Goal: Ask a question

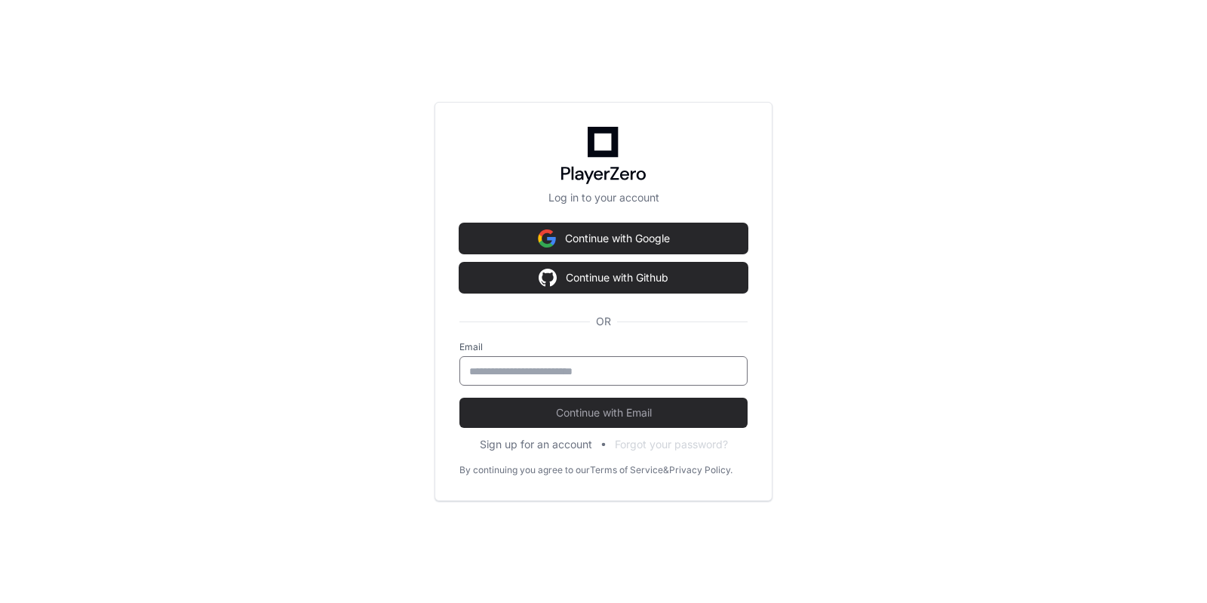
click at [513, 366] on input "email" at bounding box center [603, 371] width 269 height 15
type input "**********"
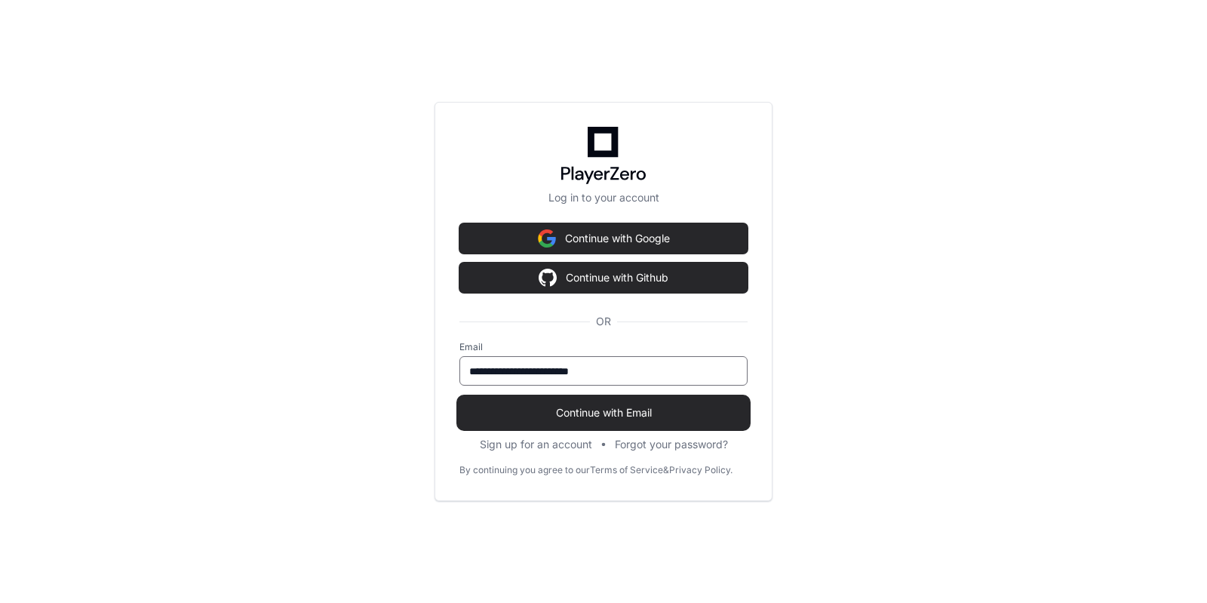
click at [630, 416] on span "Continue with Email" at bounding box center [603, 412] width 288 height 15
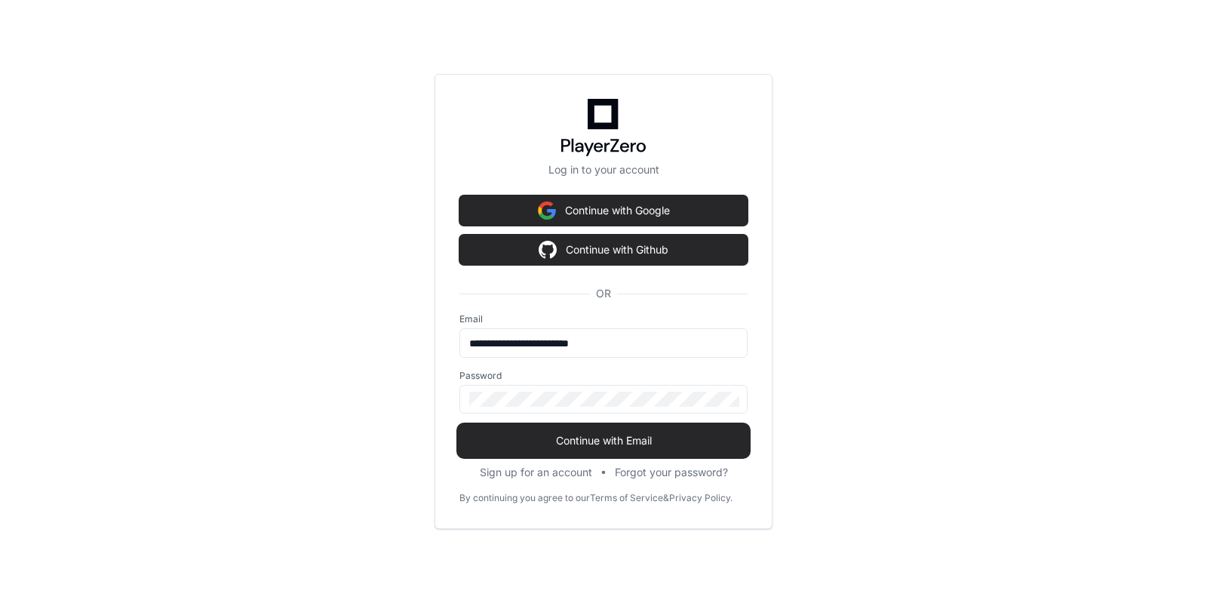
click at [582, 433] on span "Continue with Email" at bounding box center [603, 440] width 288 height 15
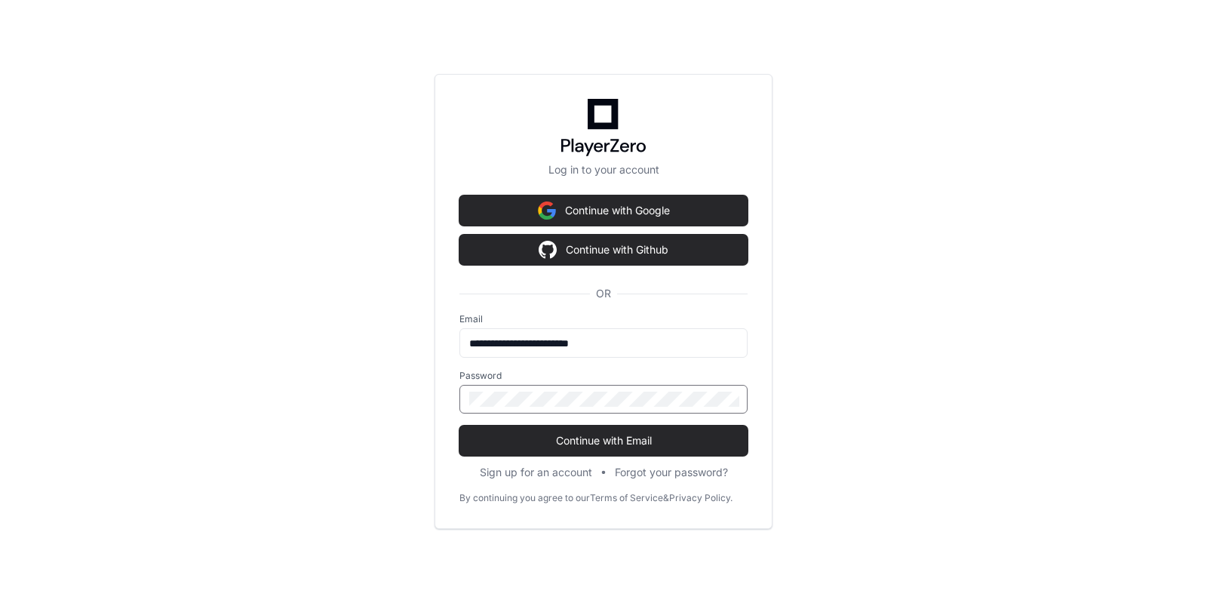
click at [459, 425] on button "Continue with Email" at bounding box center [603, 440] width 288 height 30
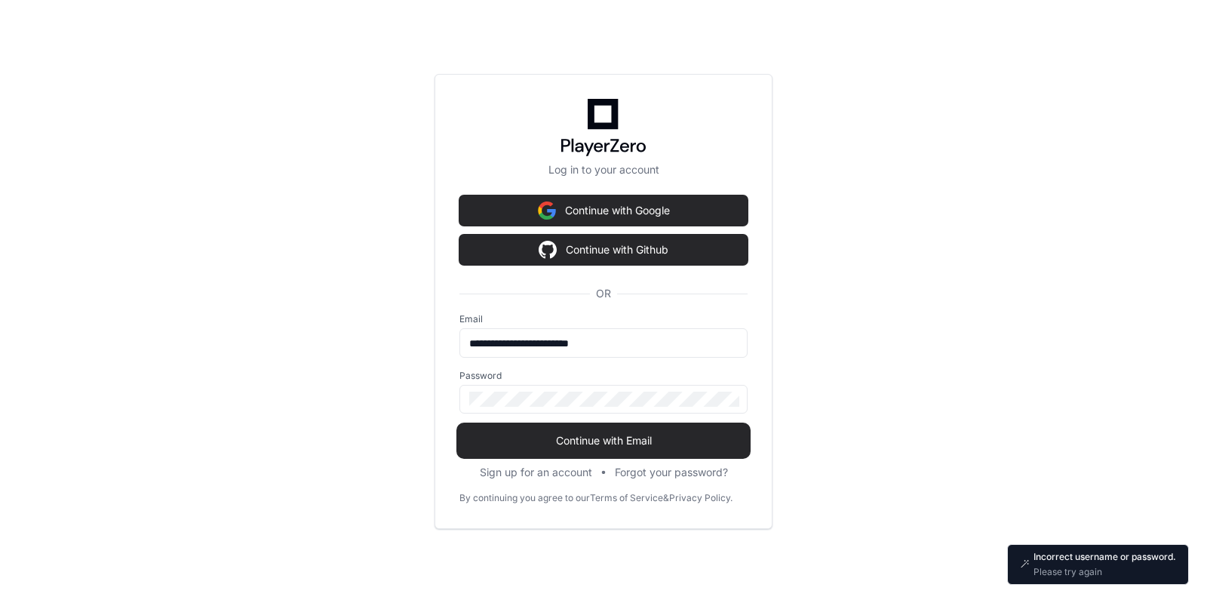
click at [577, 441] on span "Continue with Email" at bounding box center [603, 440] width 288 height 15
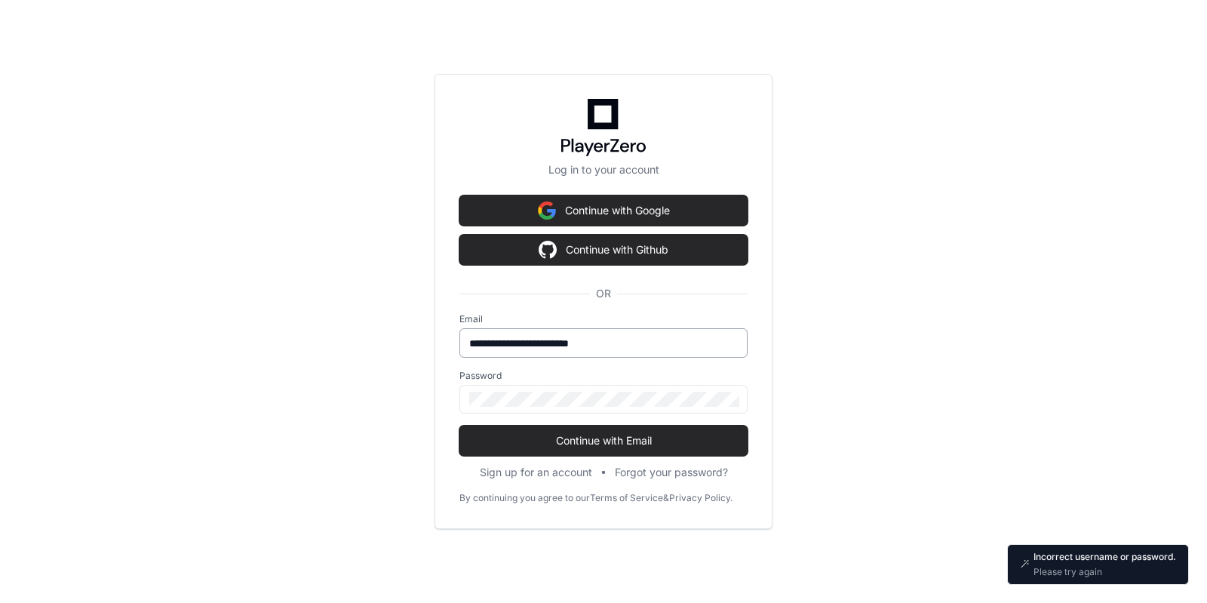
click at [571, 346] on input "**********" at bounding box center [603, 343] width 269 height 15
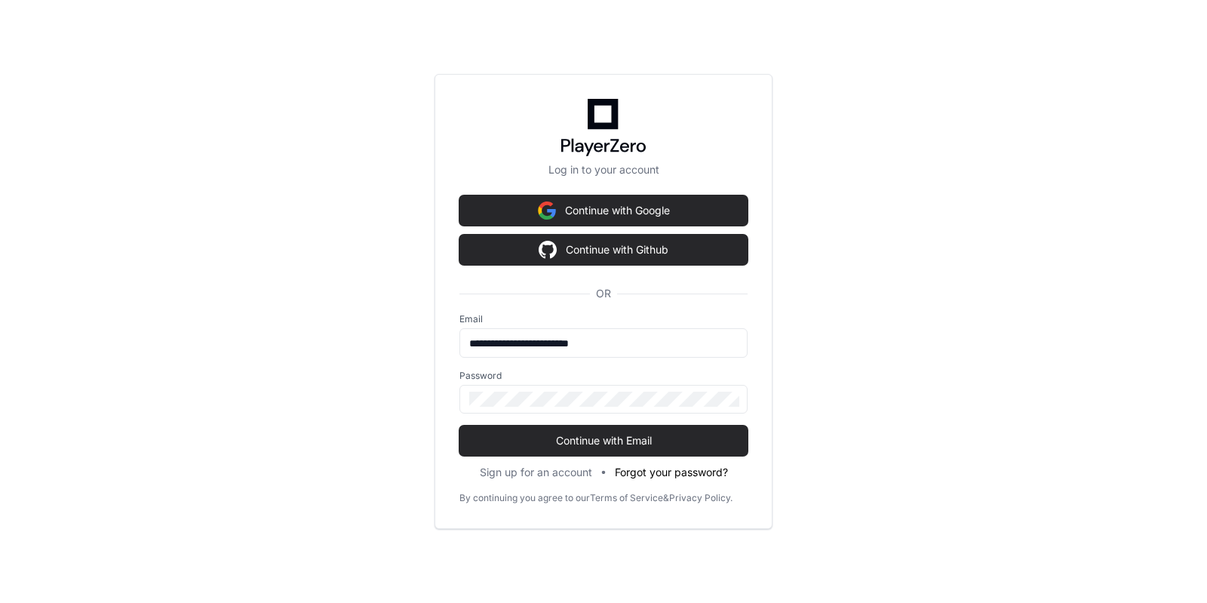
click at [674, 472] on button "Forgot your password?" at bounding box center [671, 472] width 113 height 15
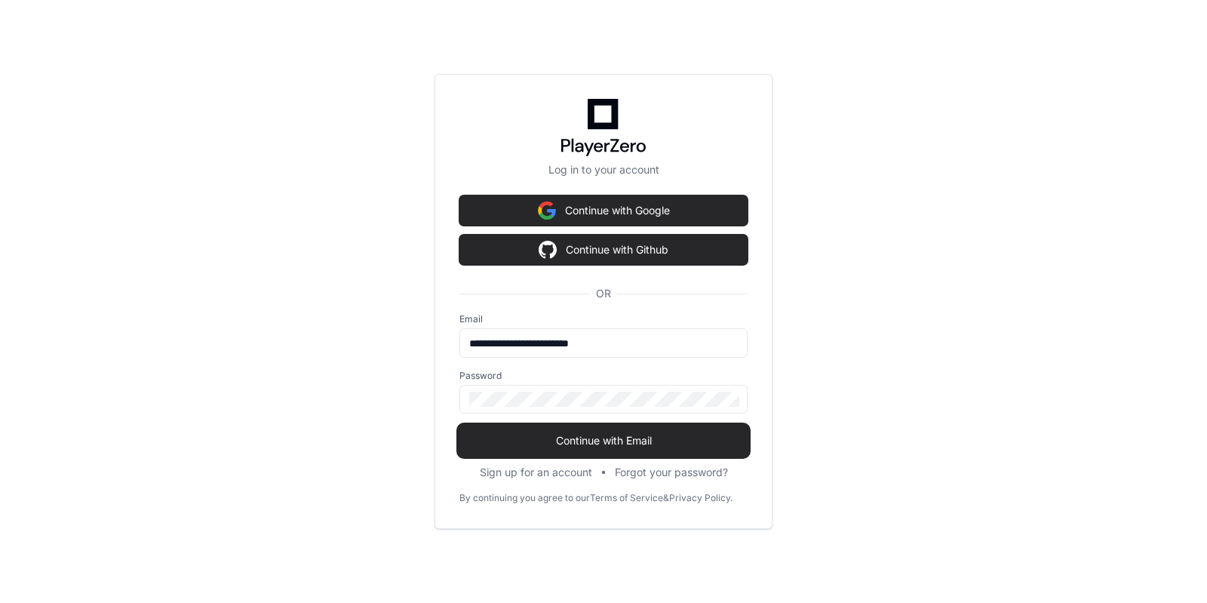
click at [598, 446] on span "Continue with Email" at bounding box center [603, 440] width 288 height 15
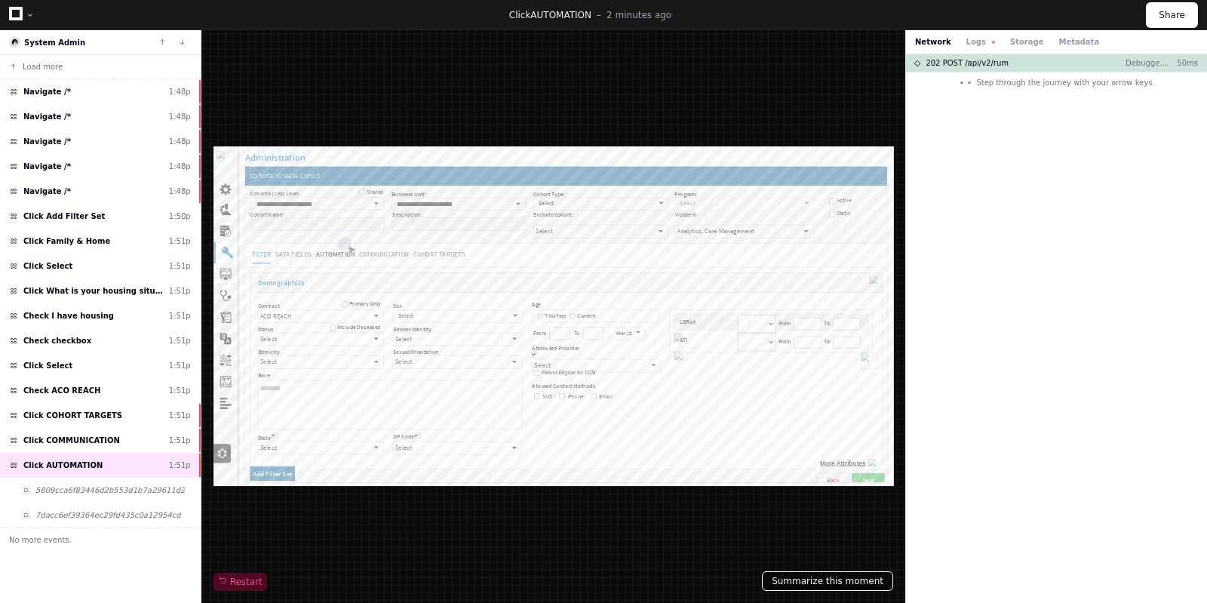
click at [828, 582] on button "Summarize this moment" at bounding box center [827, 581] width 131 height 20
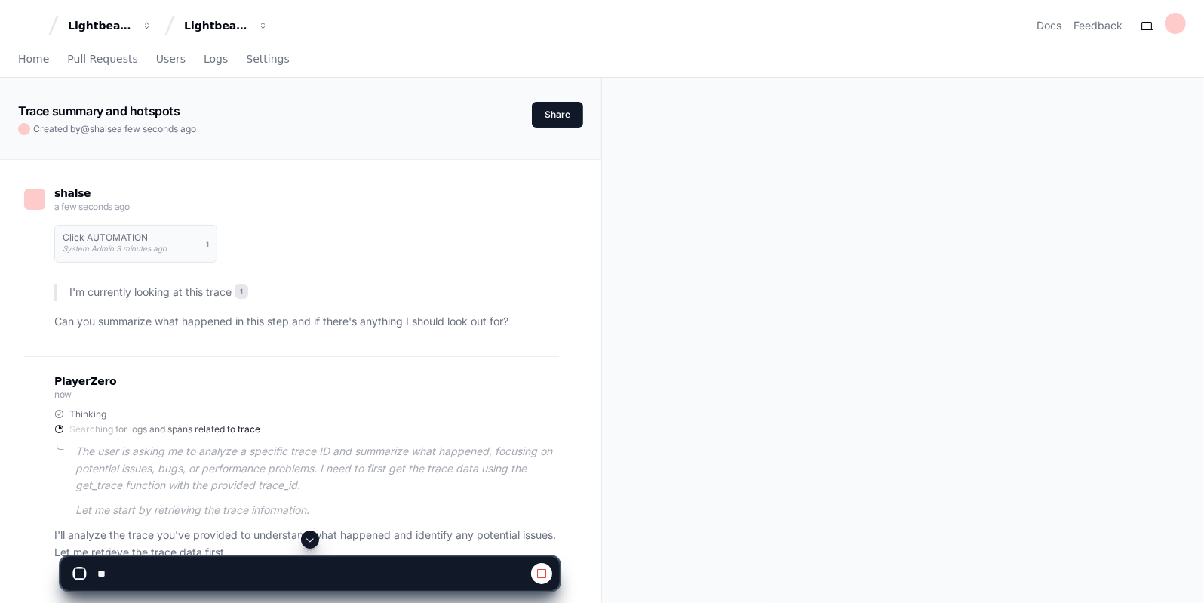
scroll to position [244, 0]
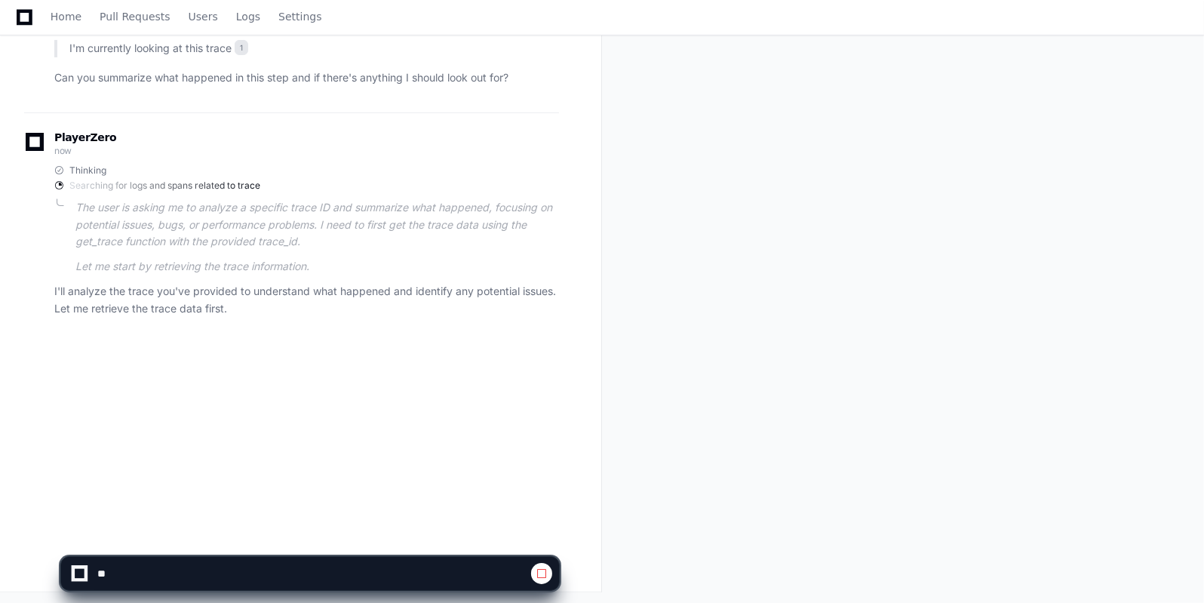
click at [537, 567] on span at bounding box center [542, 573] width 12 height 12
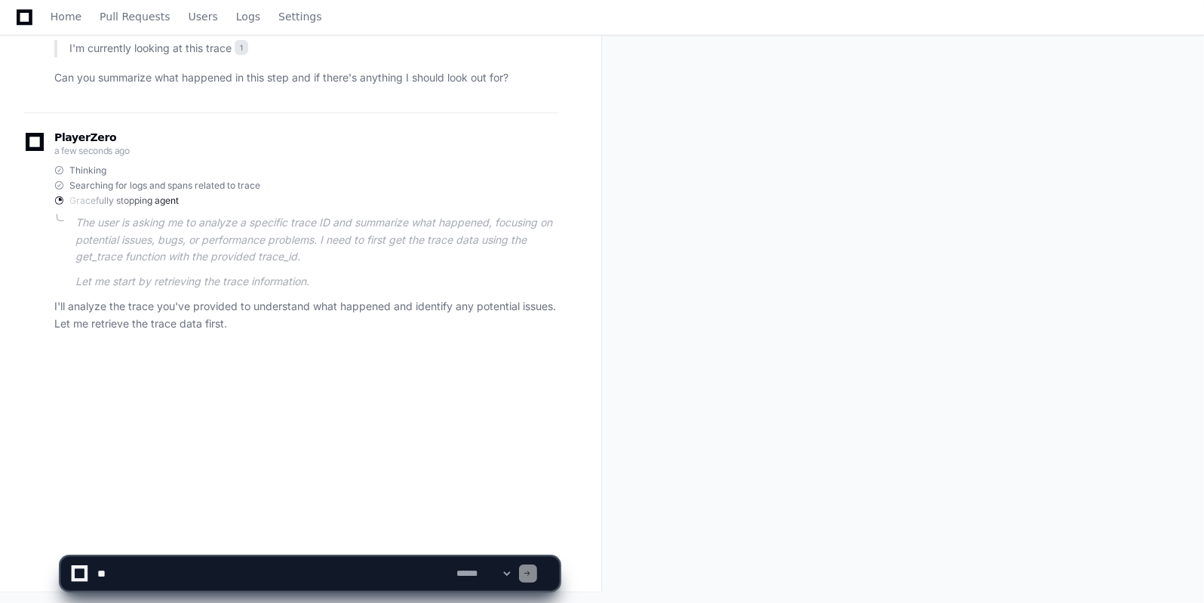
click at [149, 573] on textarea at bounding box center [274, 573] width 360 height 33
type textarea "*"
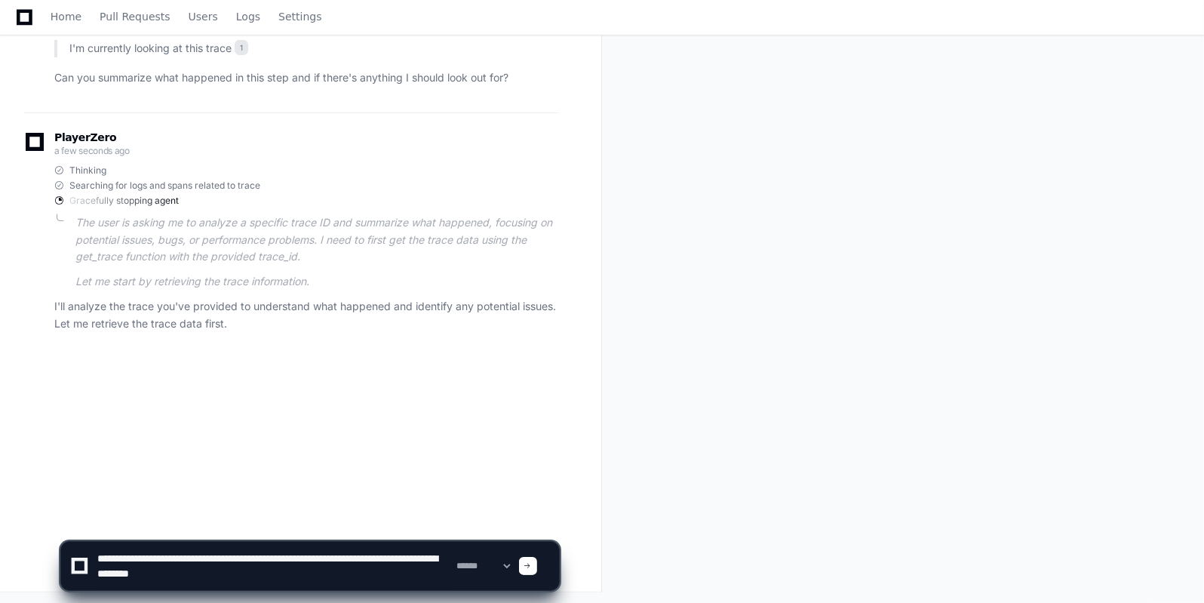
click at [235, 567] on textarea at bounding box center [274, 566] width 360 height 48
click at [225, 572] on textarea at bounding box center [274, 566] width 360 height 48
click at [364, 571] on textarea at bounding box center [274, 566] width 360 height 48
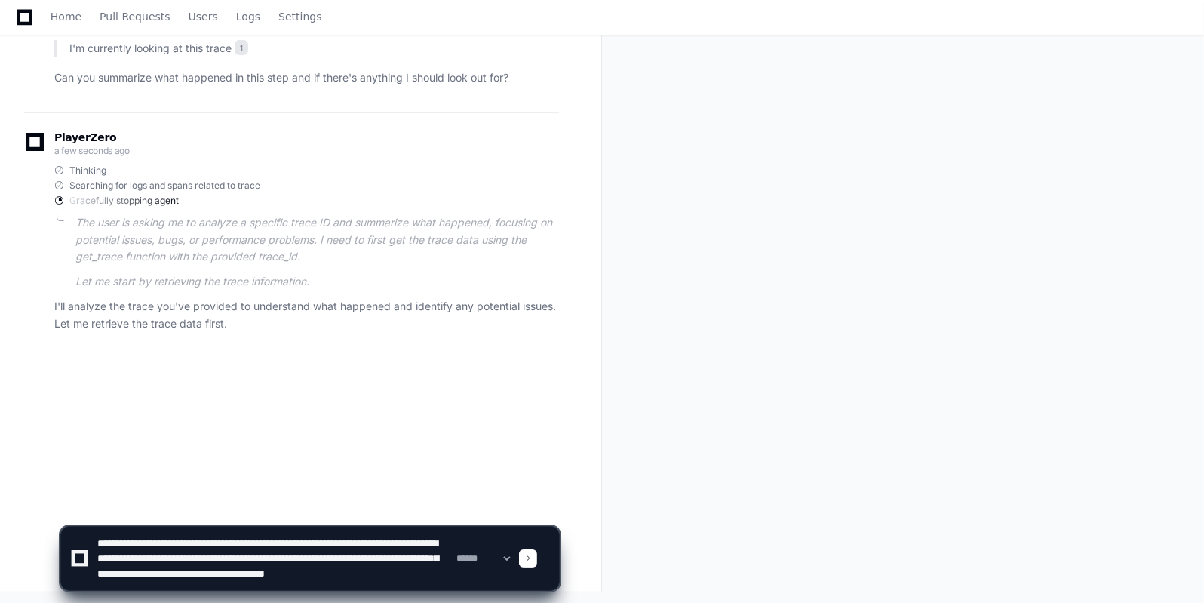
type textarea "**********"
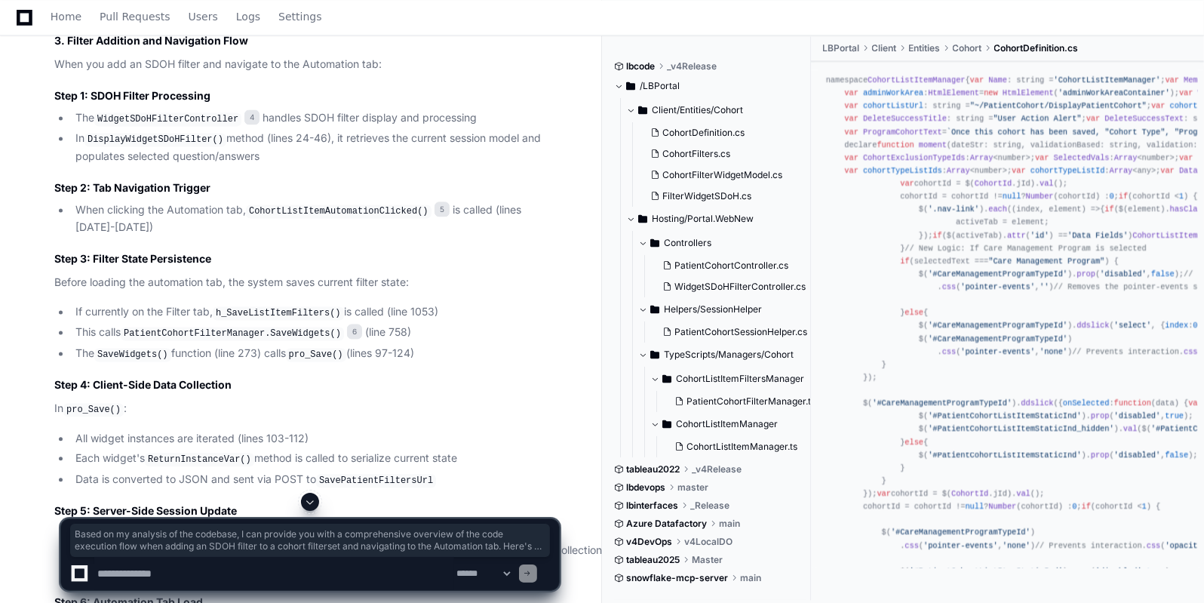
scroll to position [2601, 0]
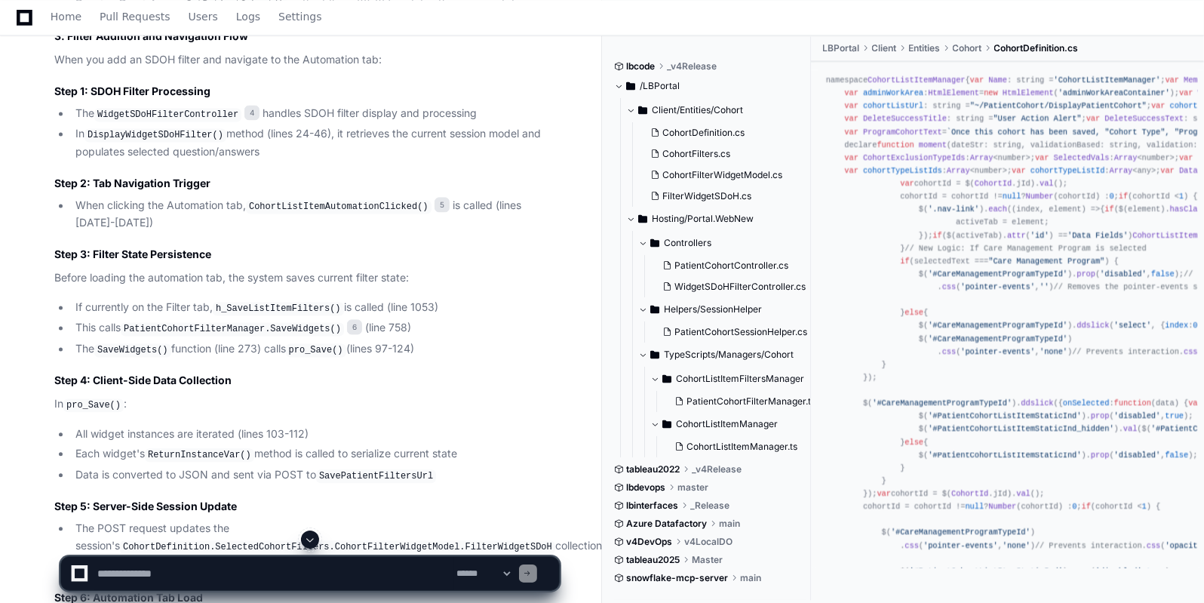
drag, startPoint x: 271, startPoint y: 295, endPoint x: 250, endPoint y: 290, distance: 20.9
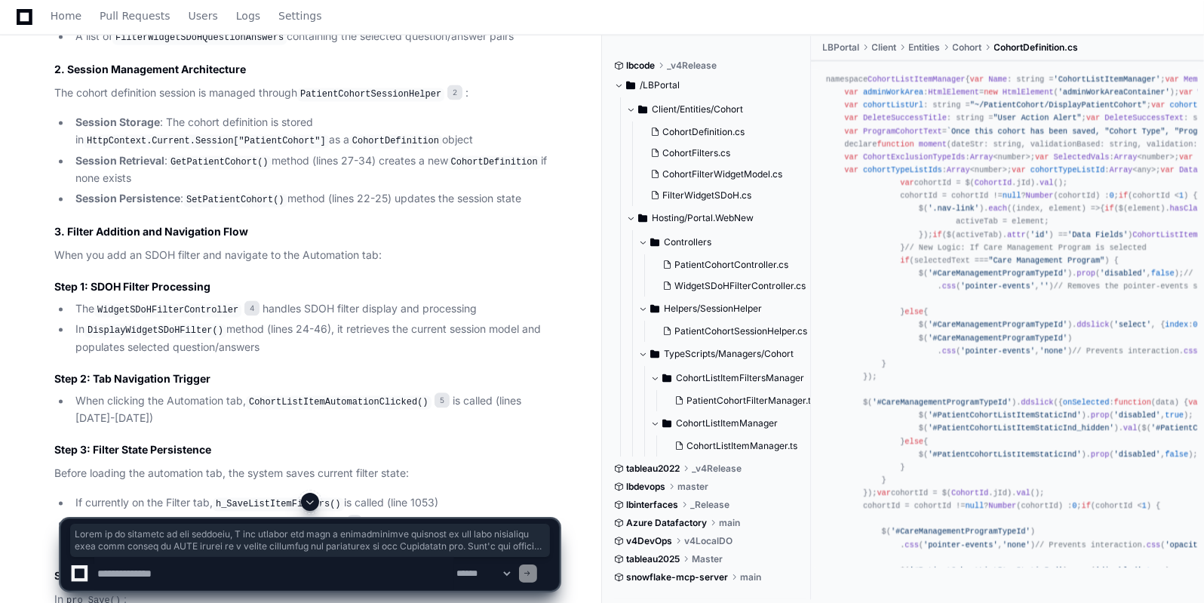
scroll to position [2407, 0]
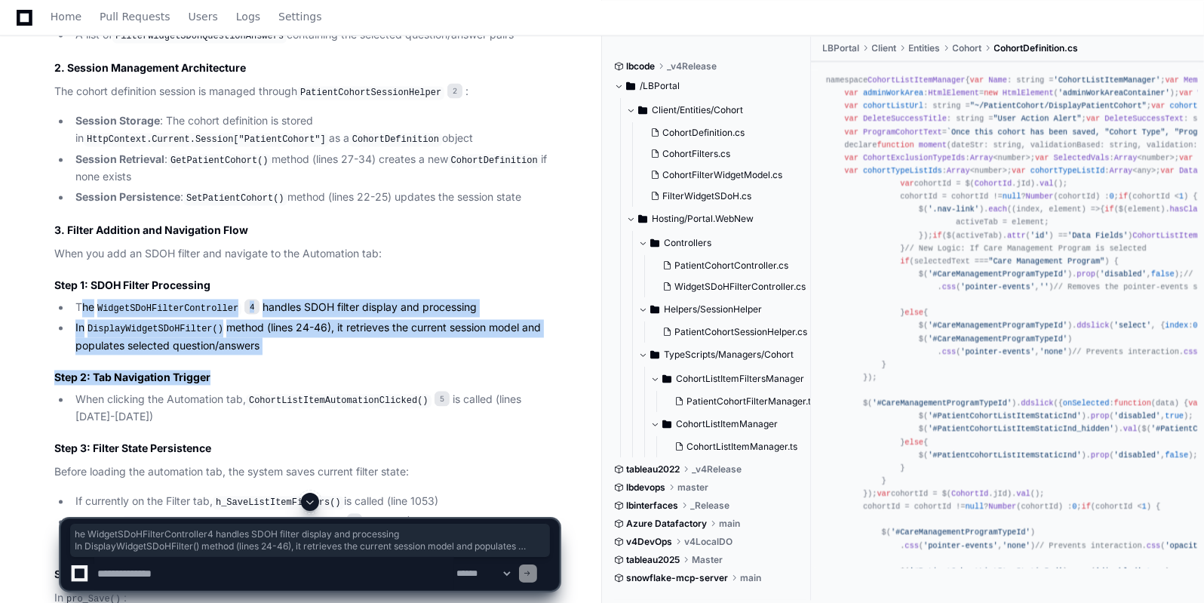
drag, startPoint x: 240, startPoint y: 352, endPoint x: 84, endPoint y: 295, distance: 166.4
click at [84, 295] on article "Based on my analysis of the codebase, I can provide you with a comprehensive ov…" at bounding box center [306, 582] width 505 height 1659
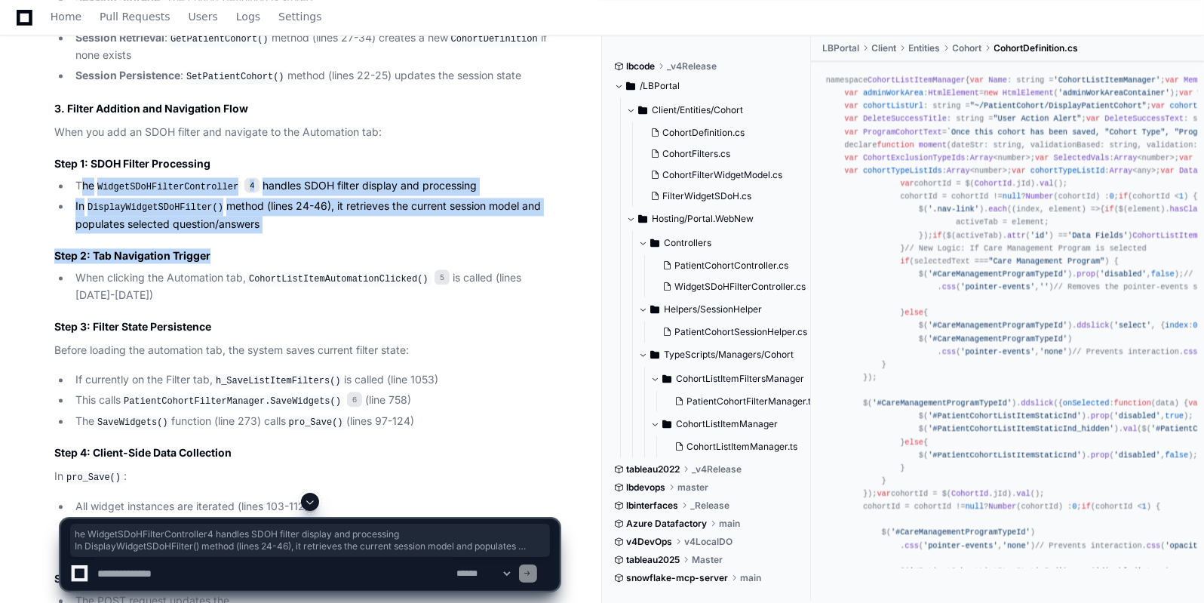
scroll to position [2533, 0]
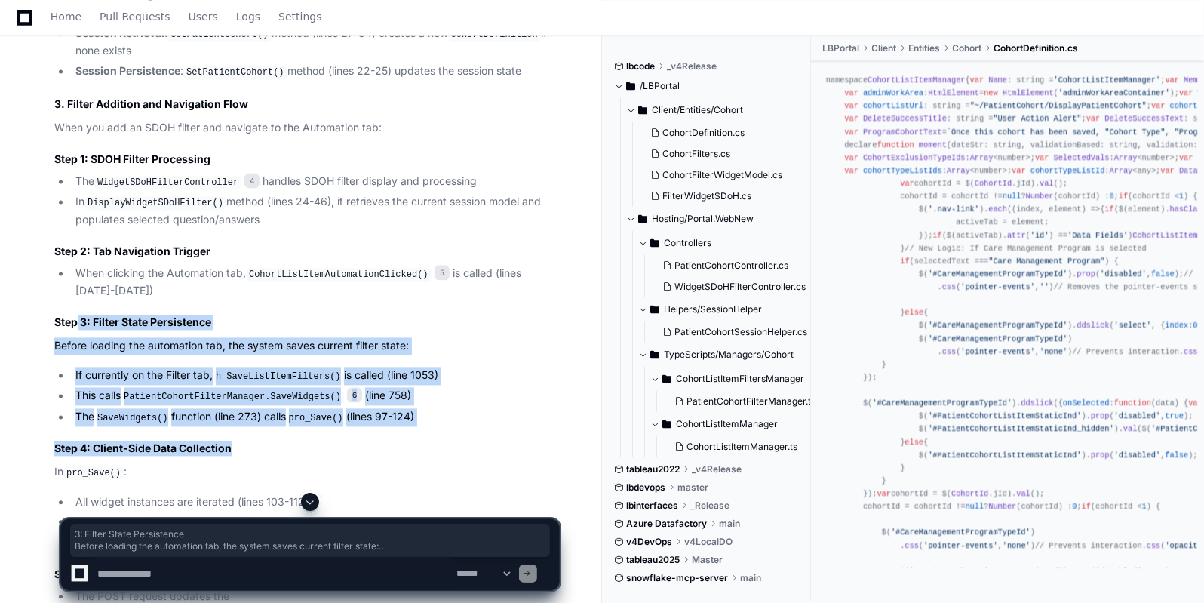
drag, startPoint x: 435, startPoint y: 415, endPoint x: 76, endPoint y: 317, distance: 371.5
click at [76, 317] on article "Based on my analysis of the codebase, I can provide you with a comprehensive ov…" at bounding box center [306, 455] width 505 height 1659
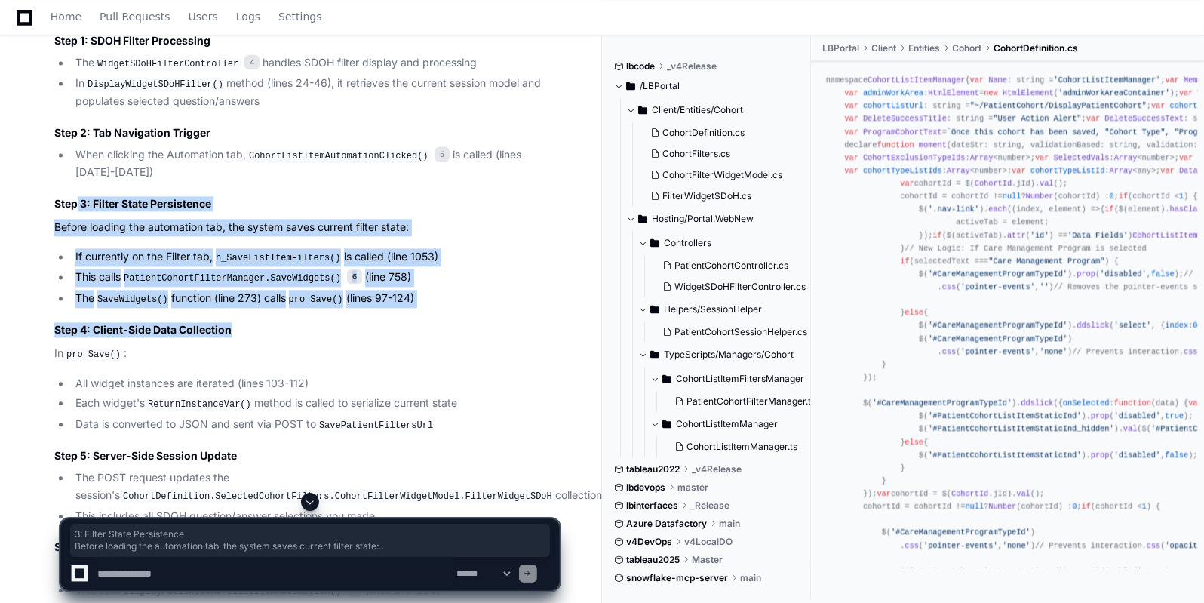
scroll to position [2665, 0]
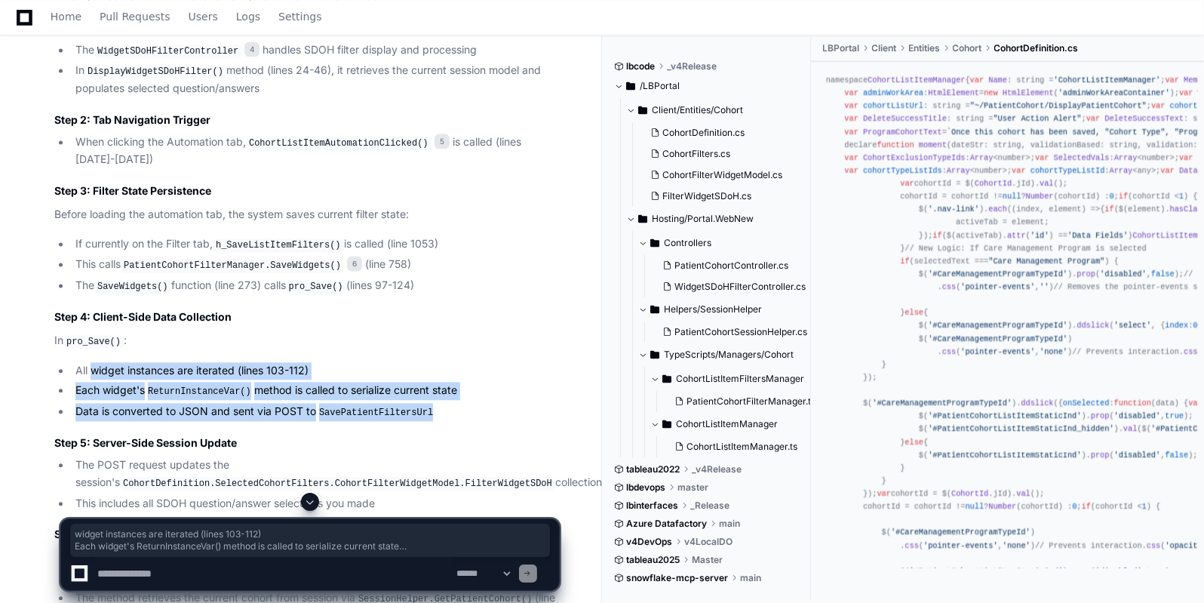
drag, startPoint x: 431, startPoint y: 395, endPoint x: 89, endPoint y: 338, distance: 346.5
click at [89, 338] on article "Based on my analysis of the codebase, I can provide you with a comprehensive ov…" at bounding box center [306, 324] width 505 height 1659
copy ul "widget instances are iterated (lines 103-112) Each widget's ReturnInstanceVar()…"
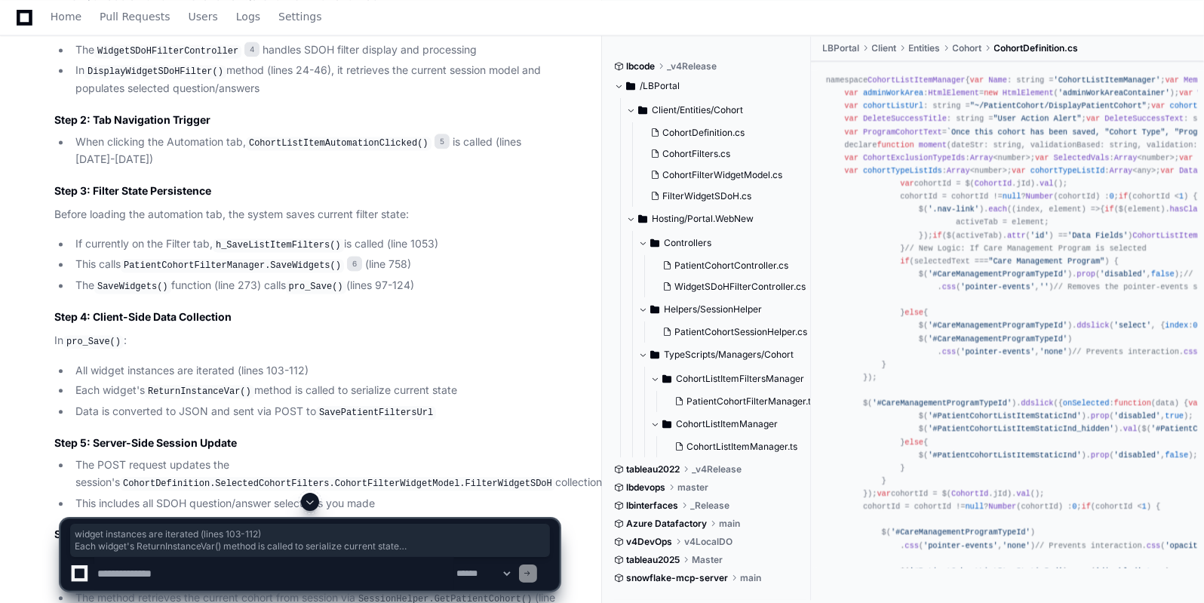
click at [144, 570] on textarea at bounding box center [274, 573] width 360 height 33
paste textarea "**********"
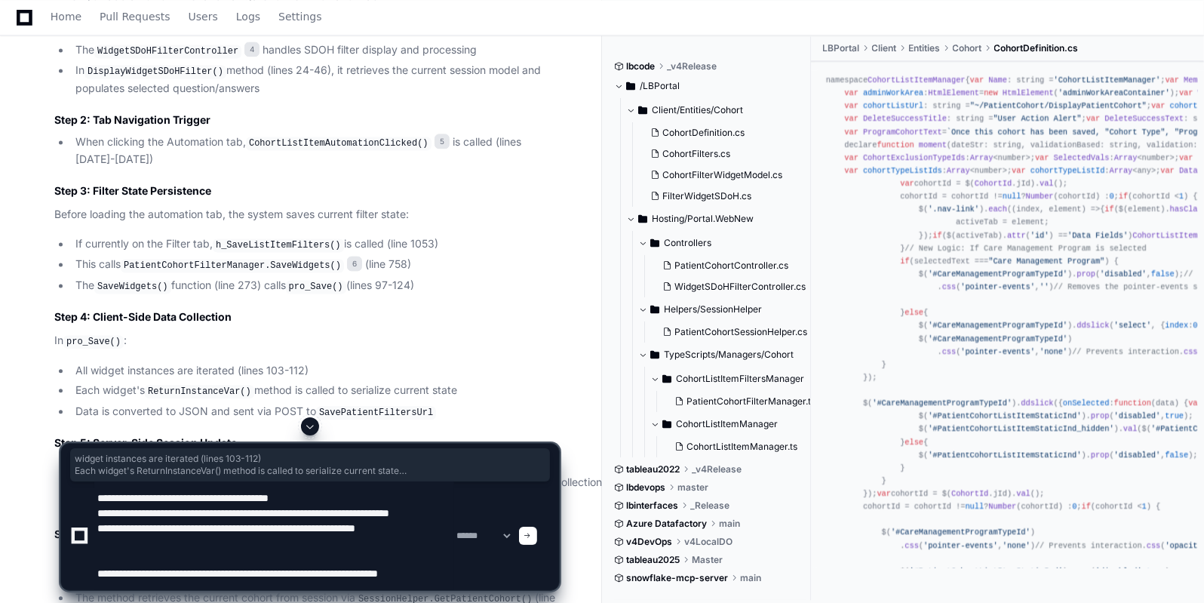
scroll to position [20, 0]
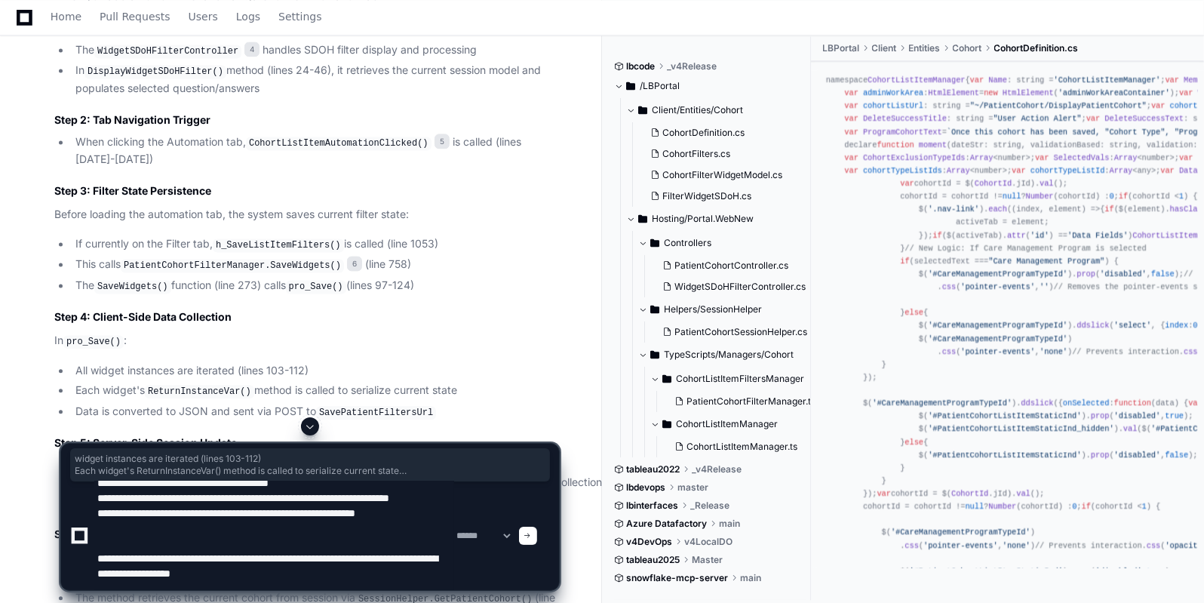
type textarea "**********"
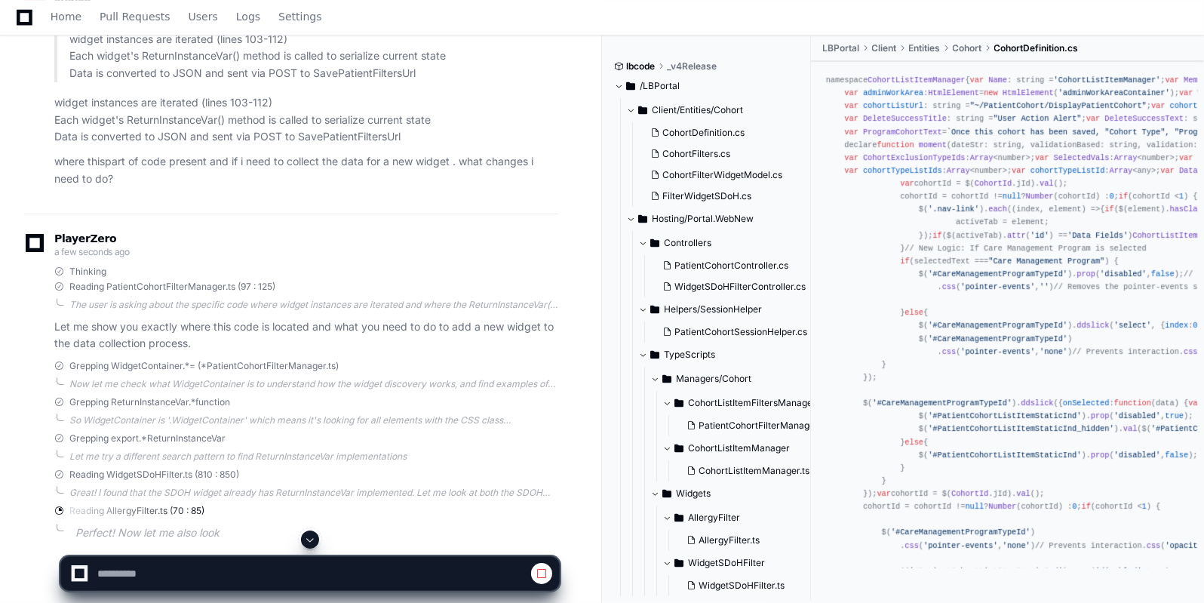
scroll to position [3872, 0]
